Goal: Information Seeking & Learning: Learn about a topic

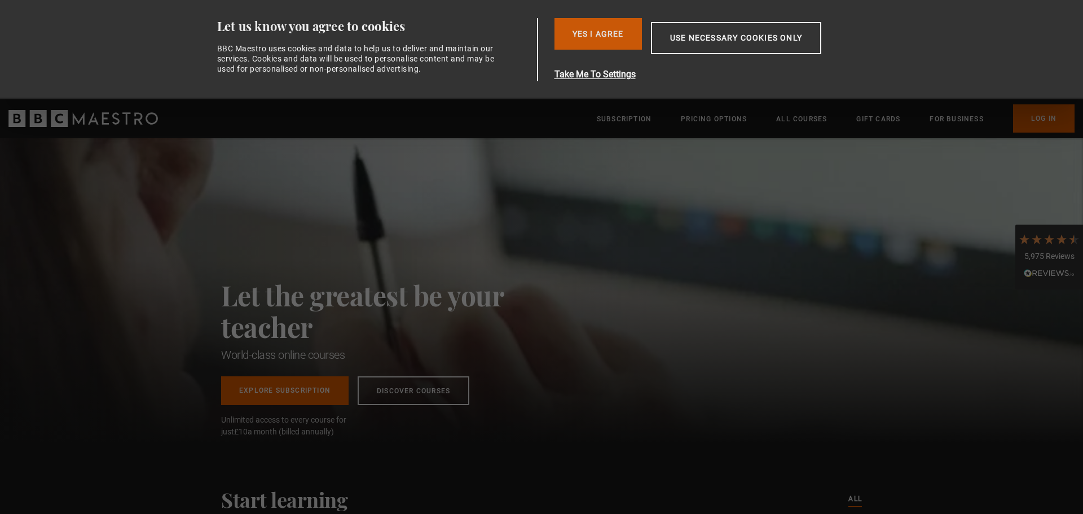
click at [574, 33] on button "Yes I Agree" at bounding box center [597, 34] width 87 height 32
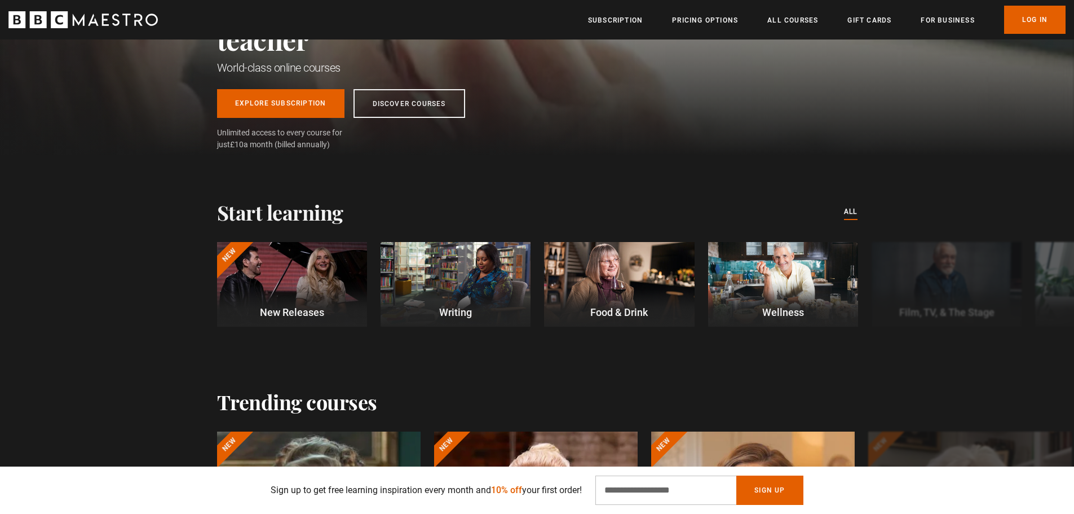
scroll to position [169, 0]
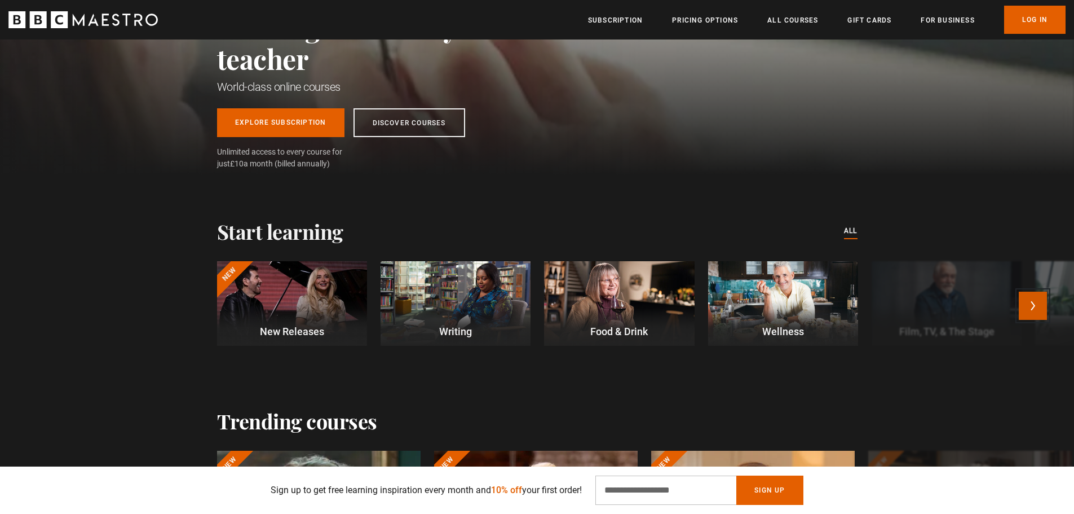
click at [1035, 309] on button "Next" at bounding box center [1033, 305] width 28 height 28
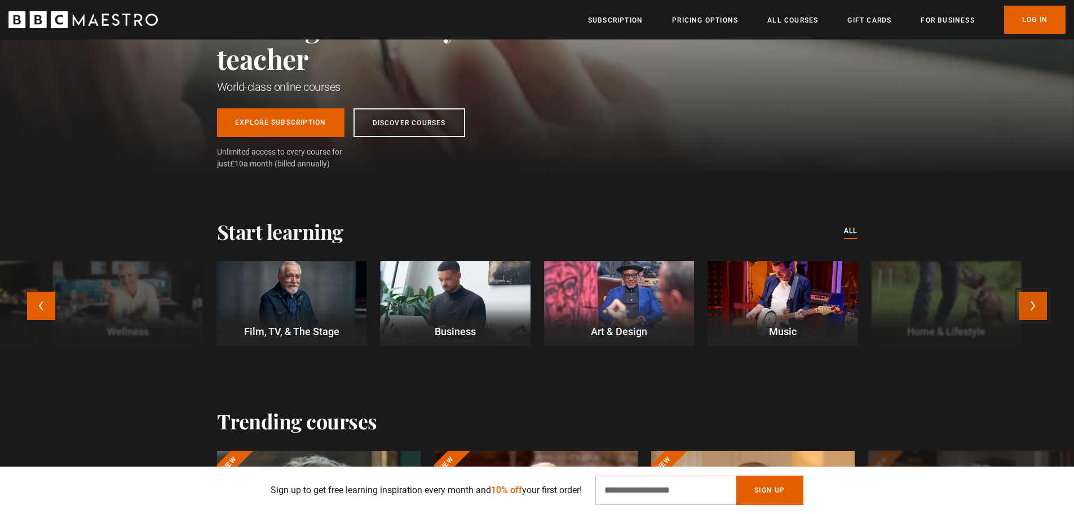
scroll to position [0, 148]
click at [1035, 309] on button "Next" at bounding box center [1033, 305] width 28 height 28
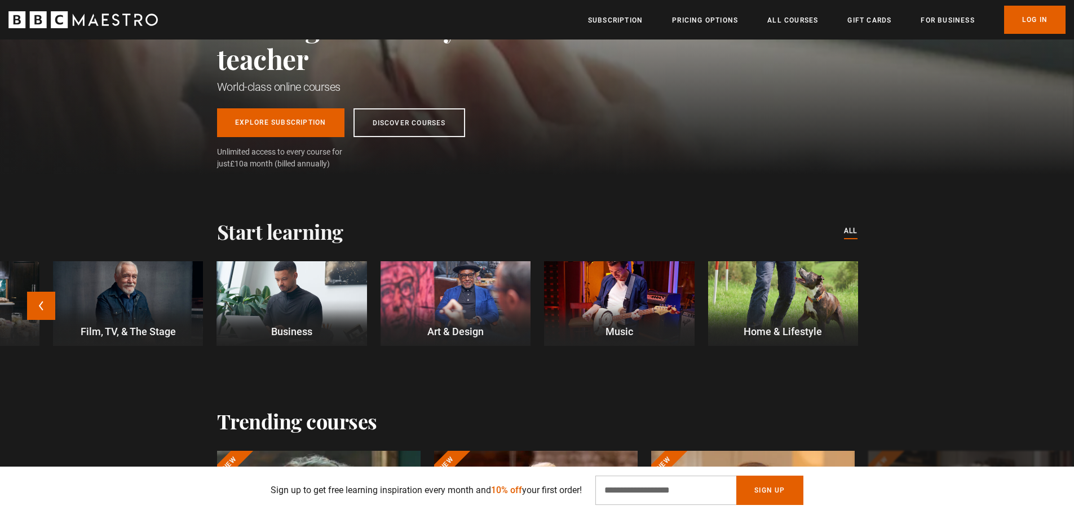
click at [642, 291] on div at bounding box center [619, 303] width 150 height 85
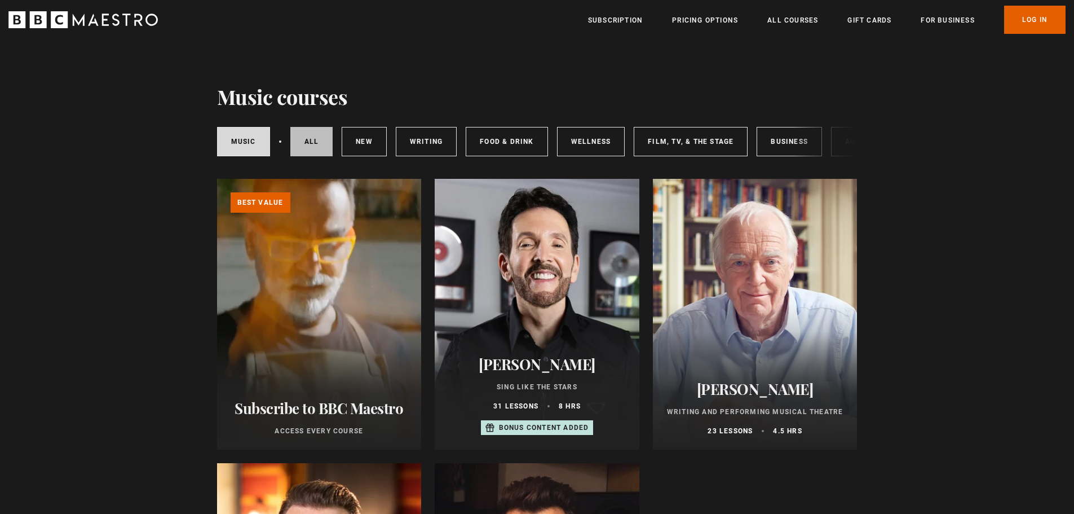
click at [312, 146] on link "All courses" at bounding box center [311, 141] width 43 height 29
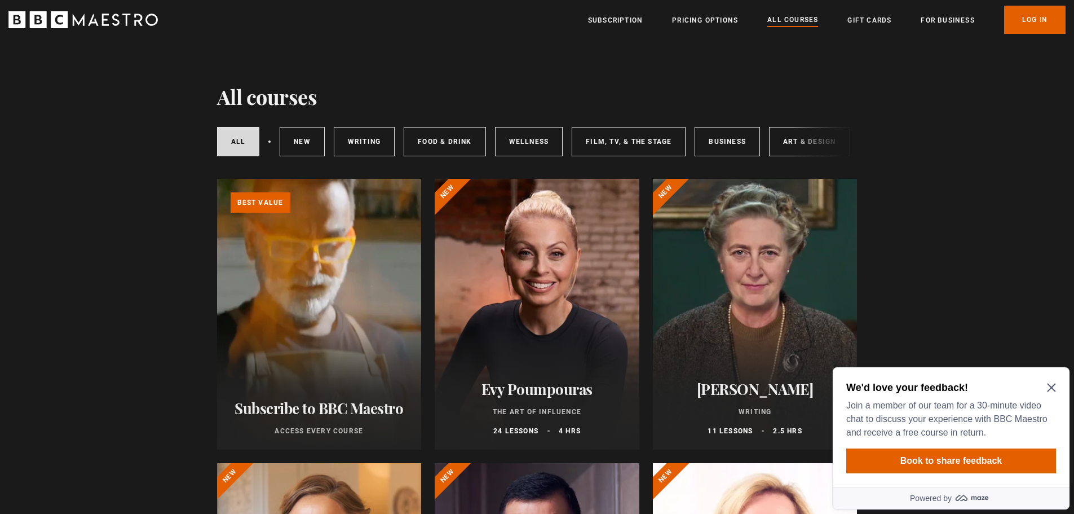
click at [1054, 381] on div "We'd love your feedback! Join a member of our team for a 30-minute video chat t…" at bounding box center [951, 410] width 210 height 59
click at [1048, 387] on icon "Close Maze Prompt" at bounding box center [1051, 387] width 9 height 9
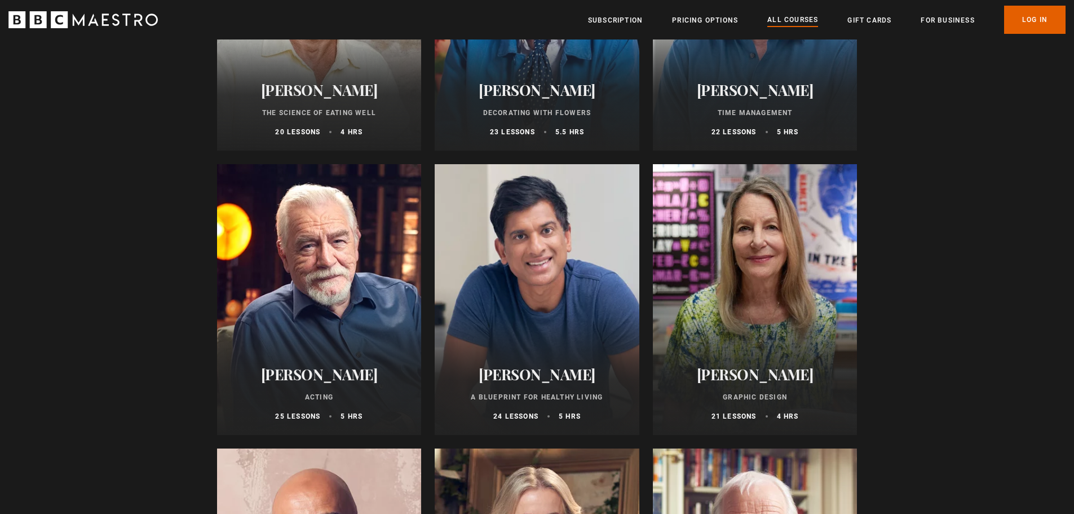
scroll to position [1748, 0]
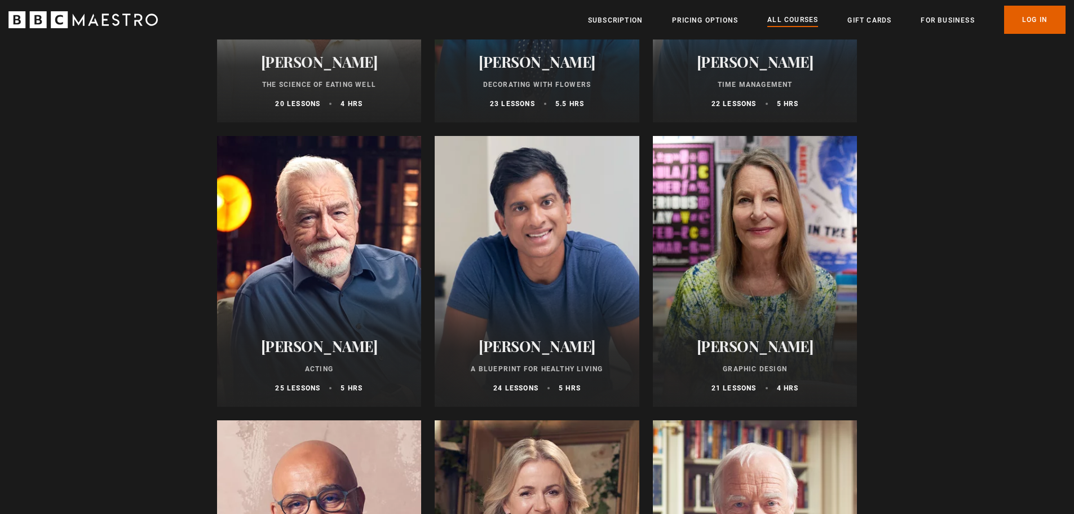
click at [605, 257] on div at bounding box center [537, 271] width 205 height 271
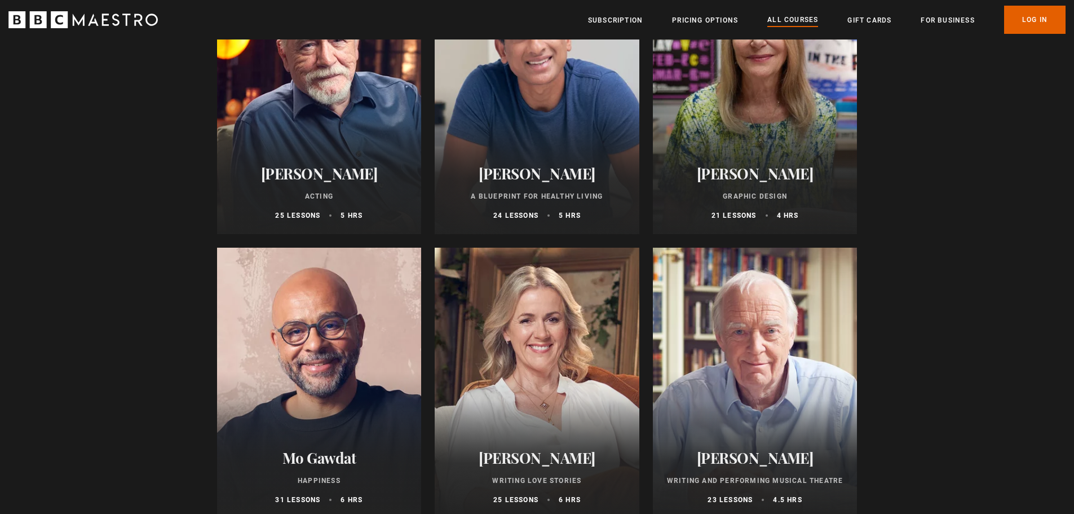
scroll to position [2030, 0]
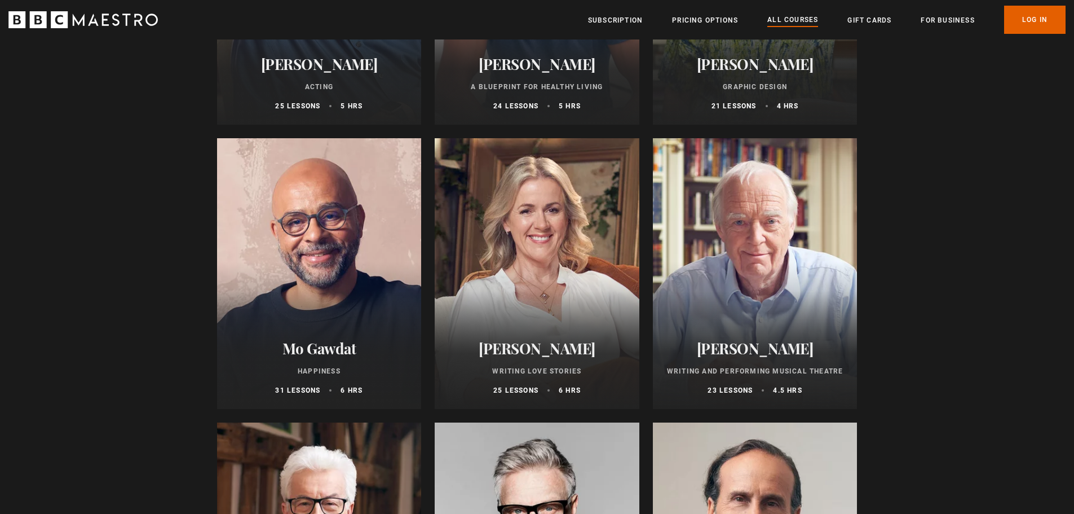
click at [292, 274] on div at bounding box center [319, 273] width 205 height 271
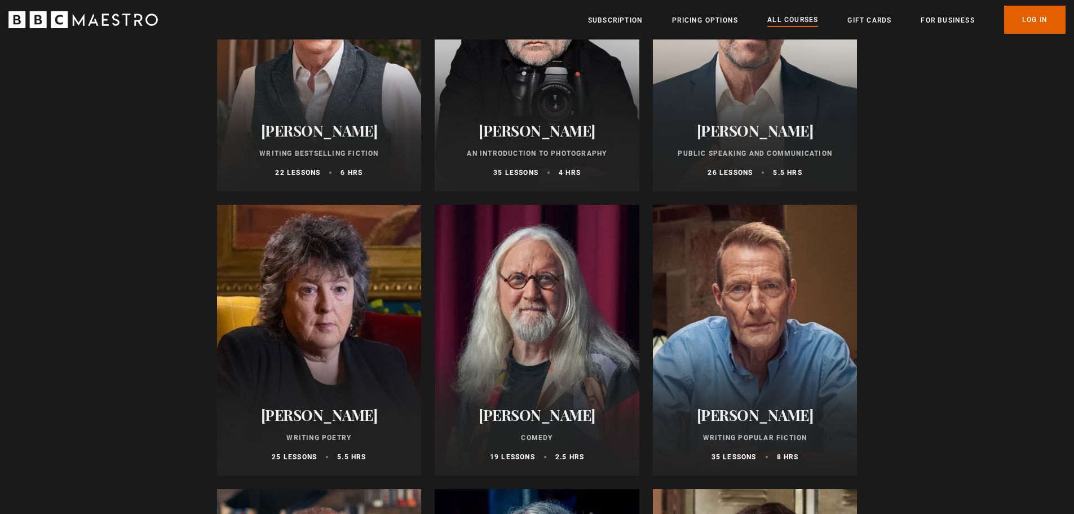
scroll to position [2594, 0]
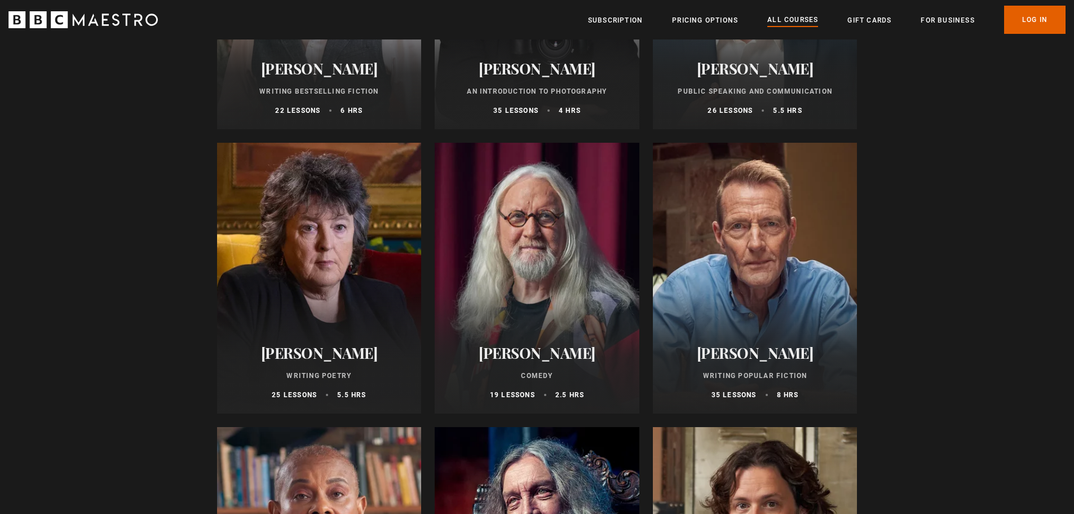
click at [553, 264] on div at bounding box center [537, 278] width 205 height 271
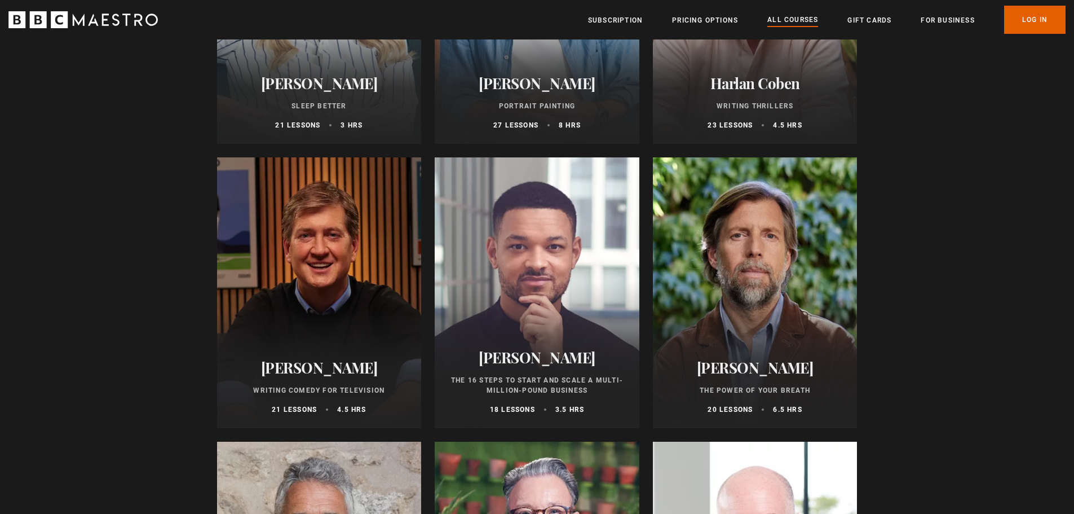
scroll to position [1184, 0]
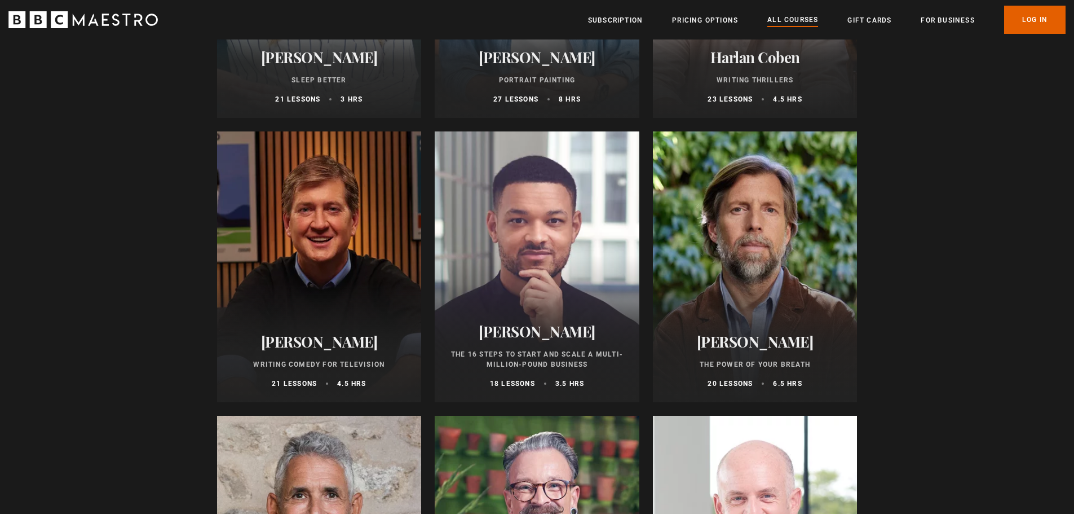
click at [309, 185] on div at bounding box center [319, 266] width 205 height 271
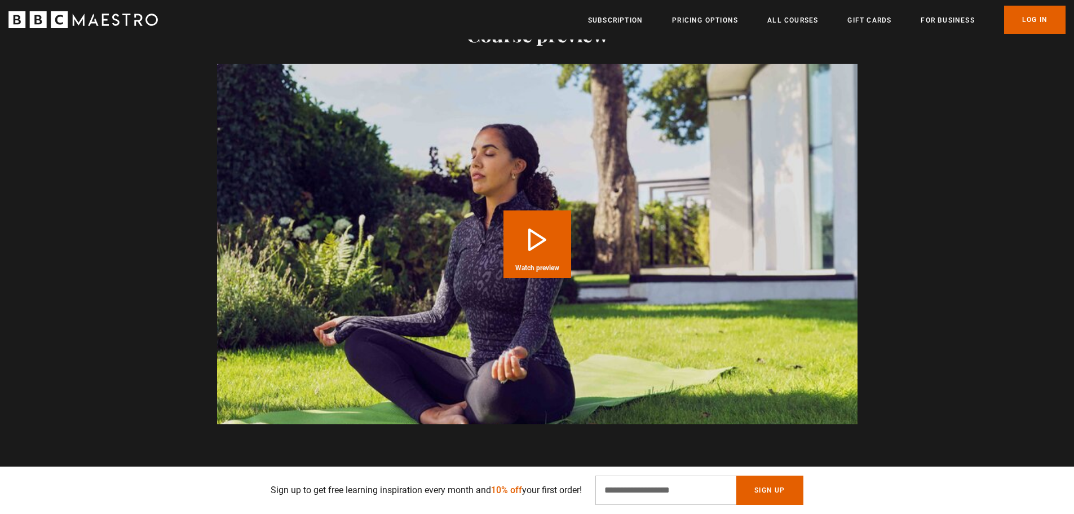
scroll to position [1184, 0]
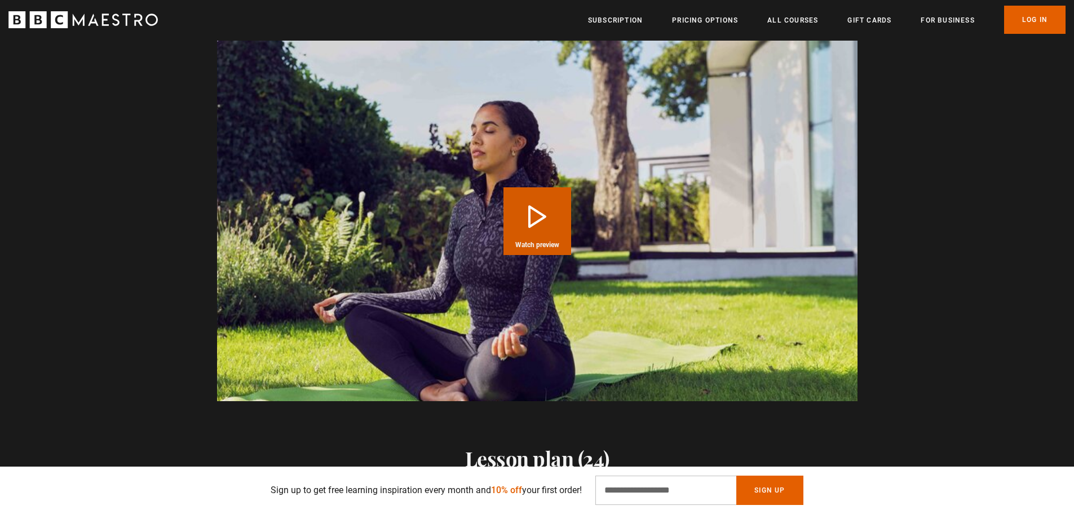
click at [420, 257] on video "Video Player" at bounding box center [537, 221] width 640 height 360
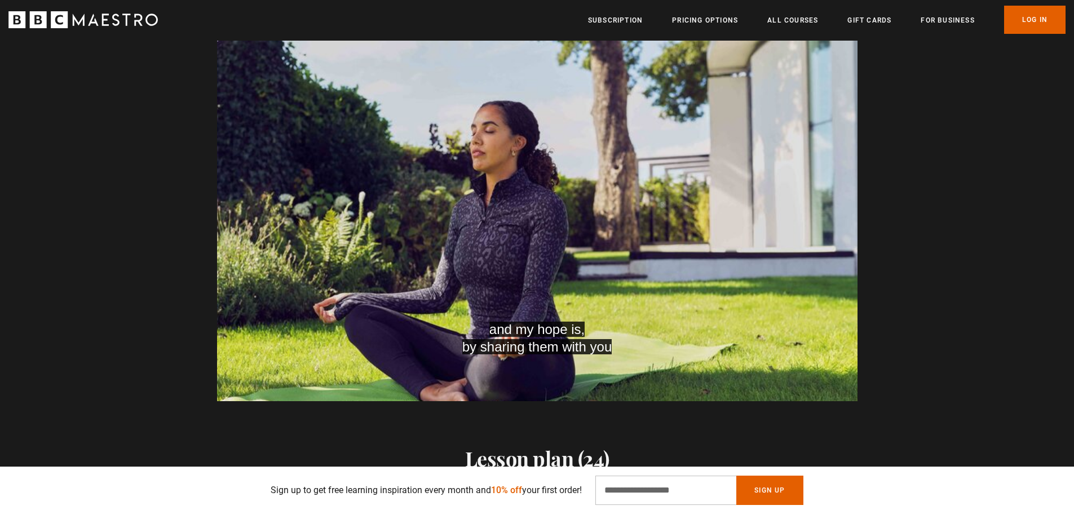
scroll to position [0, 1773]
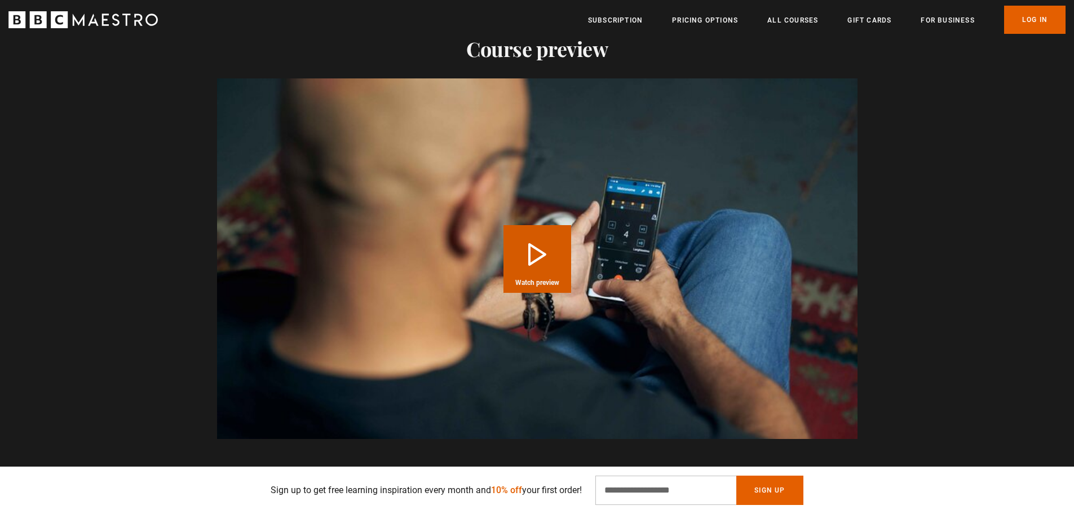
scroll to position [1128, 0]
click at [463, 280] on video "Video Player" at bounding box center [537, 258] width 640 height 360
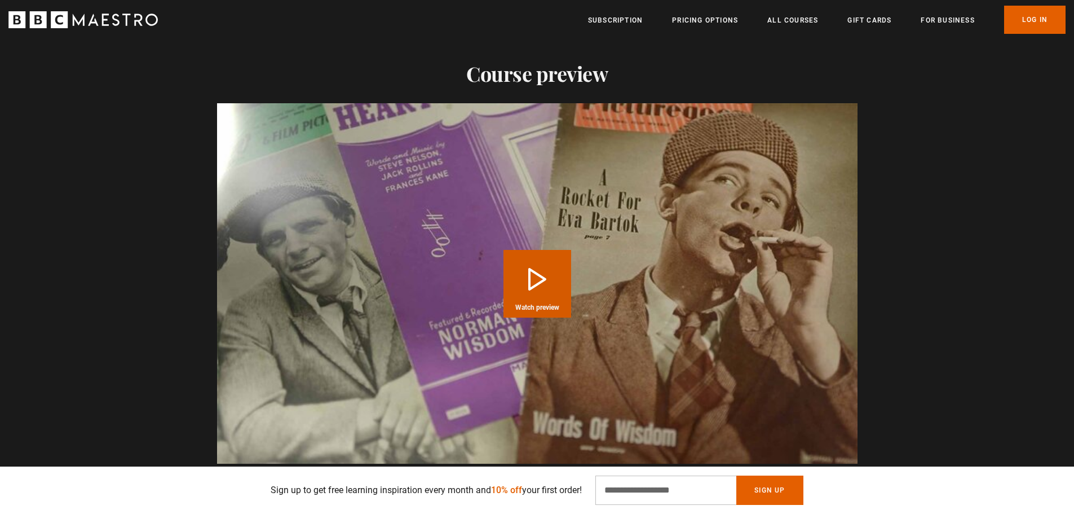
scroll to position [1071, 0]
click at [469, 228] on video "Video Player" at bounding box center [537, 284] width 640 height 360
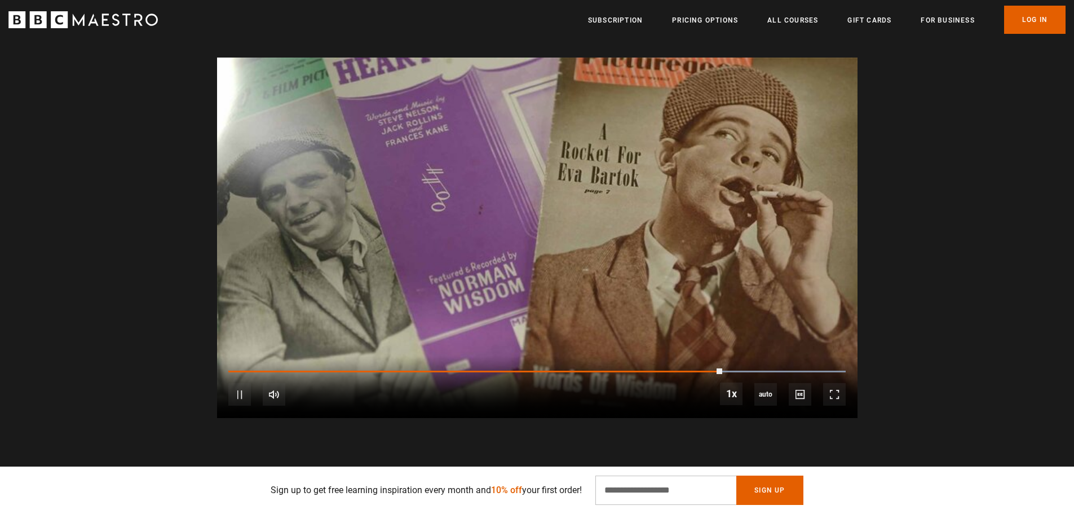
scroll to position [0, 1625]
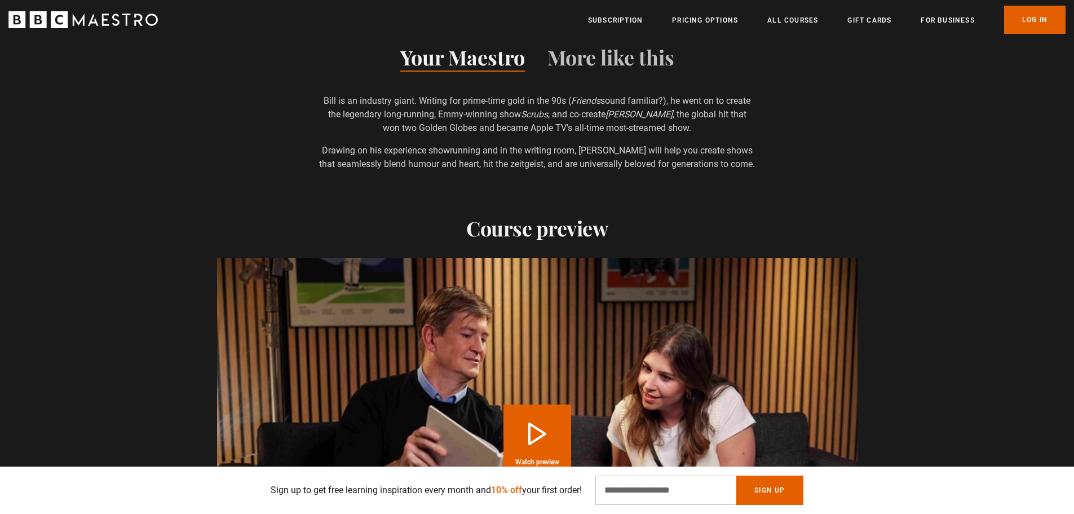
scroll to position [1128, 0]
